Goal: Navigation & Orientation: Understand site structure

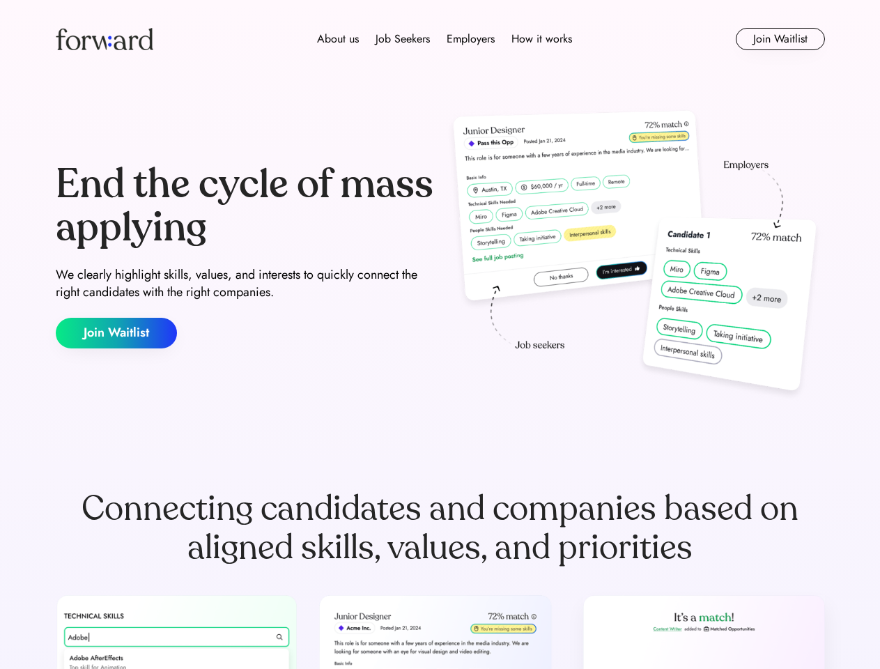
click at [439, 334] on div "End the cycle of mass applying We clearly highlight skills, values, and interes…" at bounding box center [440, 255] width 769 height 299
click at [440, 39] on div "About us Job Seekers Employers How it works" at bounding box center [444, 39] width 549 height 17
click at [104, 39] on img at bounding box center [105, 39] width 98 height 22
click at [444, 39] on div "About us Job Seekers Employers How it works" at bounding box center [444, 39] width 549 height 17
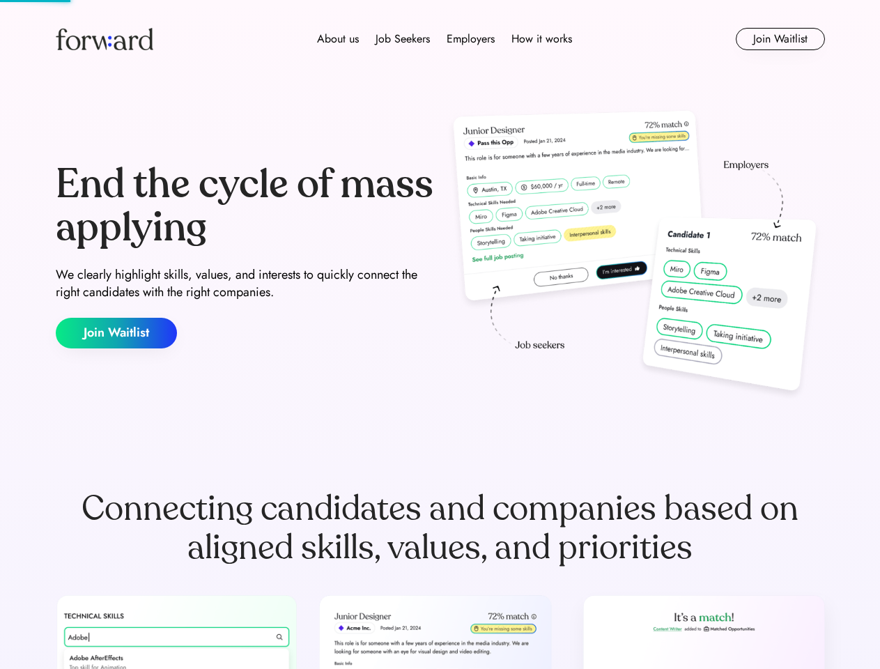
click at [338, 39] on div "About us" at bounding box center [338, 39] width 42 height 17
click at [403, 39] on div "Job Seekers" at bounding box center [402, 39] width 54 height 17
click at [470, 39] on div "Employers" at bounding box center [470, 39] width 48 height 17
click at [540, 39] on div "How it works" at bounding box center [541, 39] width 61 height 17
click at [779, 39] on button "Join Waitlist" at bounding box center [779, 39] width 89 height 22
